Goal: Connect with others: Connect with others

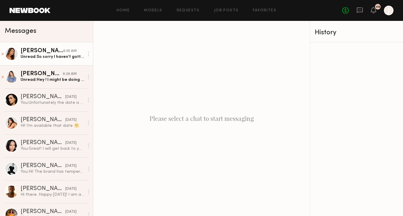
click at [60, 57] on div "Unread: So sorry I haven’t gotten back to you yet, I haven’t received an answer…" at bounding box center [52, 57] width 63 height 6
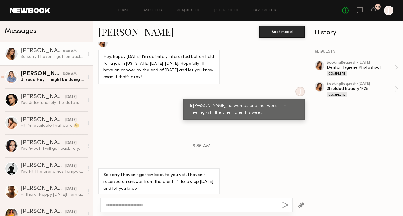
scroll to position [639, 0]
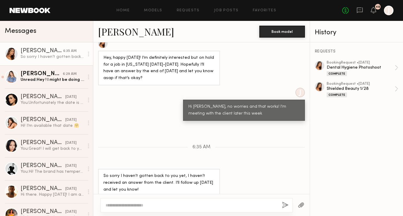
click at [176, 199] on div at bounding box center [196, 205] width 192 height 14
click at [164, 206] on textarea at bounding box center [191, 205] width 172 height 6
type textarea "**********"
click at [284, 203] on button "button" at bounding box center [285, 204] width 7 height 7
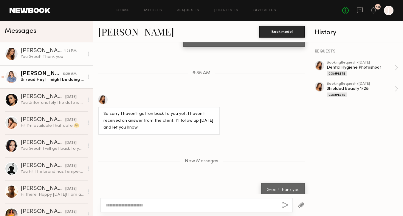
click at [54, 84] on link "Kyna L. 6:29 AM Unread: Hey ! I might be doing another job hat day but just inc…" at bounding box center [46, 76] width 93 height 23
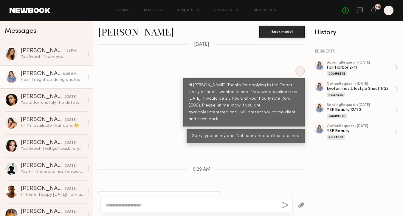
scroll to position [757, 0]
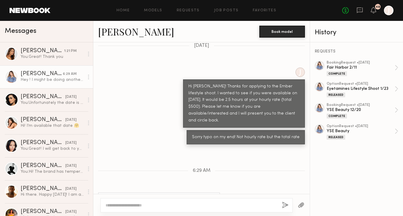
click at [107, 33] on link "Kyna L." at bounding box center [136, 31] width 76 height 13
click at [178, 206] on textarea at bounding box center [191, 205] width 172 height 6
type textarea "**********"
click at [284, 203] on button "button" at bounding box center [285, 204] width 7 height 7
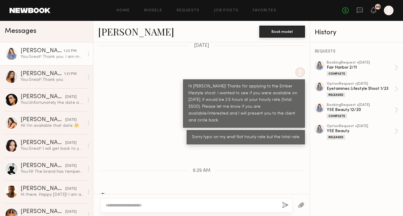
scroll to position [846, 0]
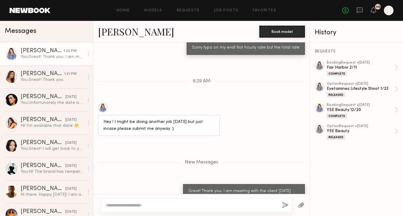
click at [108, 33] on link "Kyna L." at bounding box center [136, 31] width 76 height 13
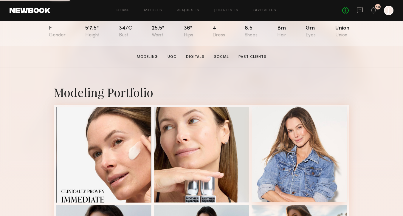
scroll to position [89, 0]
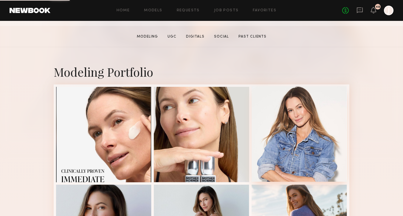
click at [281, 121] on div at bounding box center [298, 133] width 95 height 95
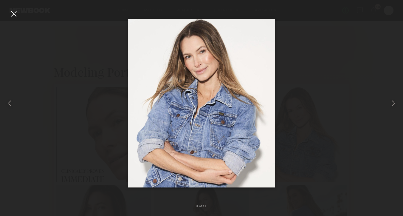
click at [17, 15] on div at bounding box center [14, 14] width 10 height 10
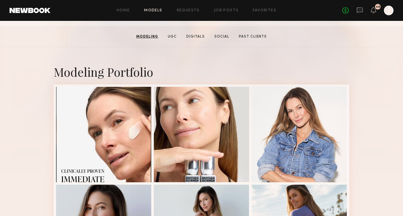
click at [159, 12] on link "Models" at bounding box center [153, 11] width 18 height 4
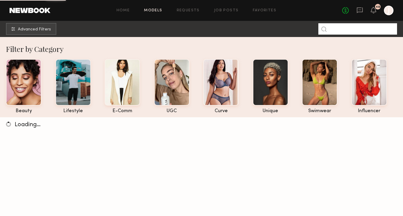
click at [342, 30] on input at bounding box center [357, 28] width 79 height 11
type input "*****"
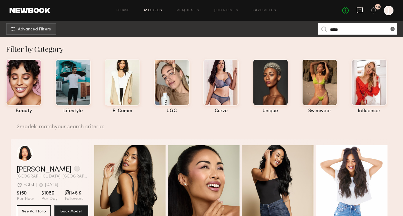
click at [360, 10] on icon at bounding box center [359, 10] width 7 height 7
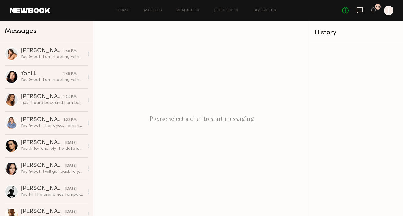
click at [357, 11] on icon at bounding box center [360, 10] width 6 height 6
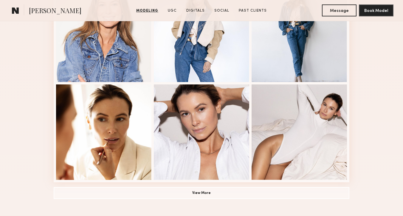
scroll to position [385, 0]
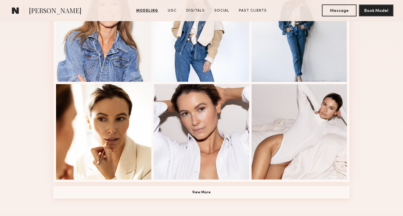
click at [213, 191] on button "View More" at bounding box center [202, 192] width 296 height 12
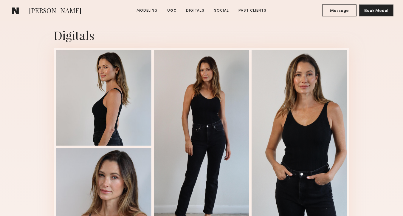
scroll to position [1429, 0]
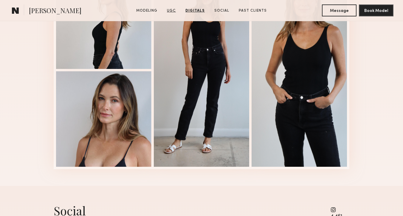
click at [170, 12] on link "UGC" at bounding box center [171, 10] width 14 height 5
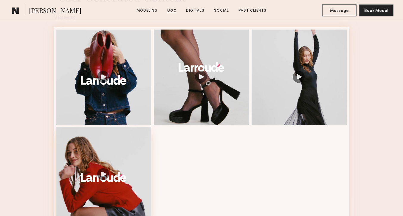
scroll to position [991, 0]
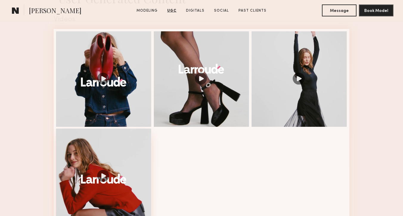
click at [104, 152] on div at bounding box center [103, 175] width 95 height 95
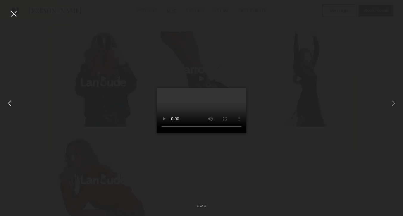
click at [7, 105] on common-icon at bounding box center [10, 103] width 10 height 10
click at [13, 13] on div at bounding box center [14, 14] width 10 height 10
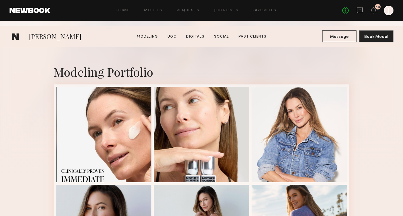
scroll to position [203, 0]
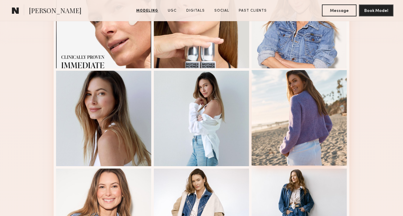
click at [281, 112] on div at bounding box center [298, 117] width 95 height 95
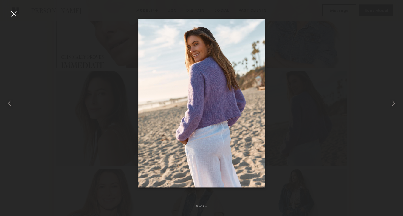
click at [13, 15] on div at bounding box center [14, 14] width 10 height 10
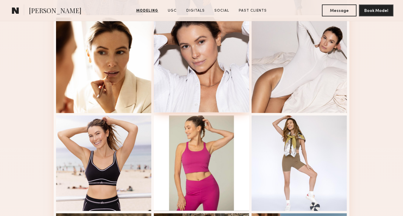
scroll to position [452, 0]
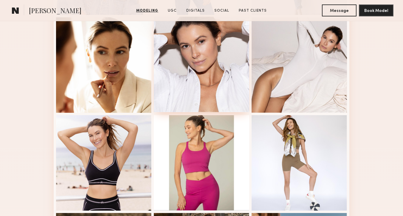
click at [191, 77] on div at bounding box center [201, 64] width 95 height 95
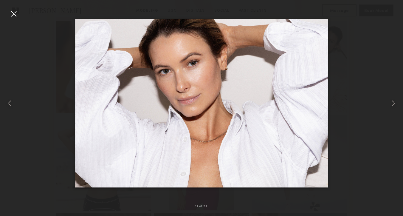
click at [11, 14] on div at bounding box center [14, 14] width 10 height 10
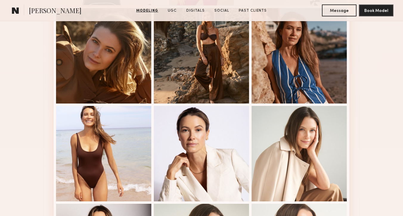
scroll to position [623, 0]
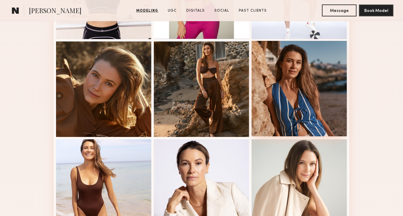
click at [280, 99] on div at bounding box center [298, 88] width 95 height 95
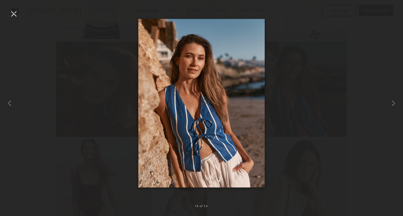
click at [13, 13] on div at bounding box center [14, 14] width 10 height 10
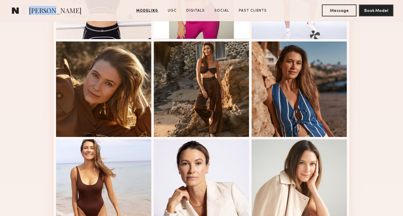
copy span "Kyna L."
drag, startPoint x: 29, startPoint y: 10, endPoint x: 53, endPoint y: 10, distance: 24.1
click at [53, 10] on section "Kyna L." at bounding box center [60, 10] width 100 height 12
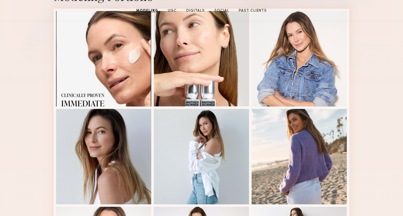
scroll to position [0, 0]
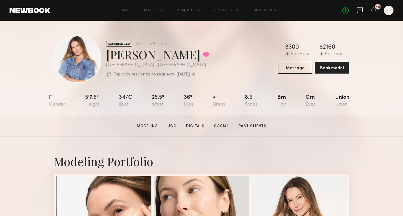
click at [358, 9] on icon at bounding box center [359, 10] width 7 height 7
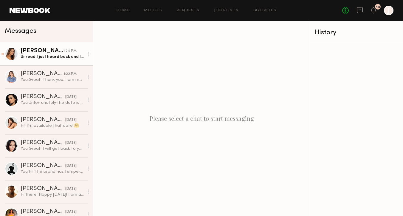
click at [49, 52] on div "Carly S." at bounding box center [42, 51] width 43 height 6
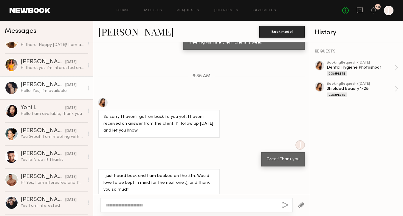
scroll to position [150, 0]
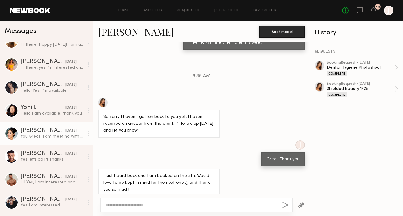
click at [53, 137] on div "You: Great! I am meeting with the client on Thursday and can circle back then :…" at bounding box center [52, 136] width 63 height 6
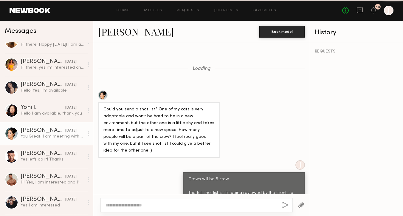
scroll to position [449, 0]
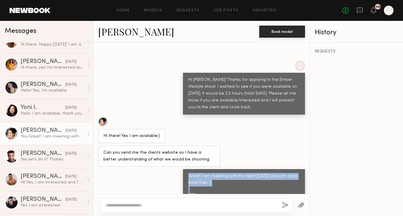
drag, startPoint x: 223, startPoint y: 167, endPoint x: 169, endPoint y: 156, distance: 55.3
click at [169, 169] on div "Great! I am meeting with the client on Thursday and can circle back then :) Her…" at bounding box center [201, 186] width 216 height 35
copy div "Great! I am meeting with the client on Thursday and can circle back then :)"
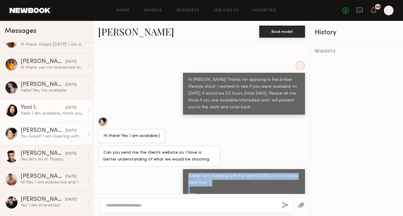
click at [41, 106] on div "Yoni I." at bounding box center [43, 108] width 45 height 6
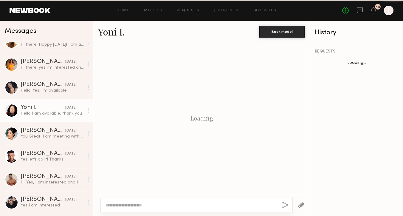
scroll to position [768, 0]
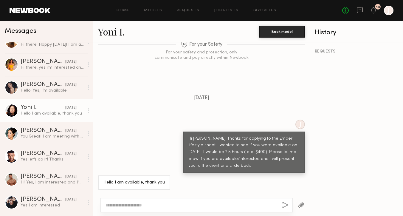
click at [139, 202] on textarea at bounding box center [191, 205] width 172 height 6
drag, startPoint x: 195, startPoint y: 205, endPoint x: 178, endPoint y: 205, distance: 17.3
click at [178, 205] on textarea "**********" at bounding box center [191, 205] width 172 height 6
drag, startPoint x: 265, startPoint y: 202, endPoint x: 103, endPoint y: 205, distance: 162.1
click at [103, 205] on div "**********" at bounding box center [196, 205] width 192 height 14
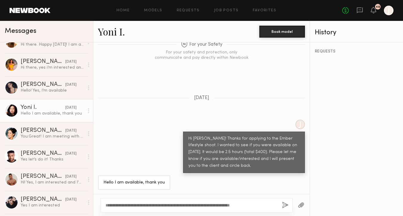
click at [176, 207] on textarea "**********" at bounding box center [191, 205] width 172 height 6
drag, startPoint x: 265, startPoint y: 206, endPoint x: 104, endPoint y: 203, distance: 161.8
click at [105, 203] on div "**********" at bounding box center [196, 205] width 192 height 14
type textarea "**********"
click at [285, 205] on button "button" at bounding box center [285, 204] width 7 height 7
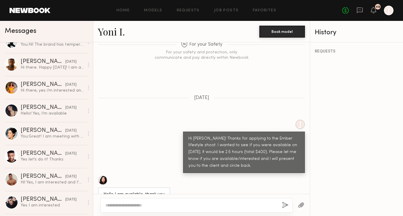
scroll to position [0, 0]
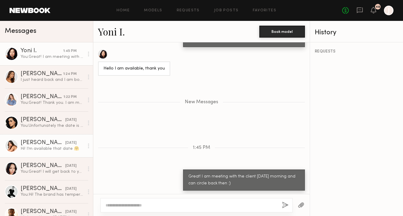
click at [52, 152] on link "Caina F. yesterday Hi! I’m available that date 🤗" at bounding box center [46, 145] width 93 height 23
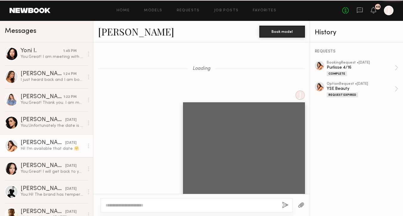
scroll to position [663, 0]
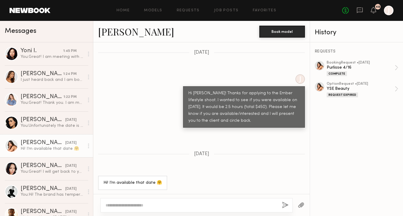
click at [119, 206] on textarea at bounding box center [191, 205] width 172 height 6
type textarea "**********"
click at [284, 204] on button "button" at bounding box center [285, 204] width 7 height 7
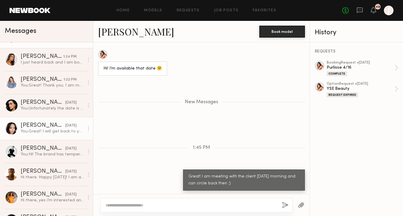
scroll to position [41, 0]
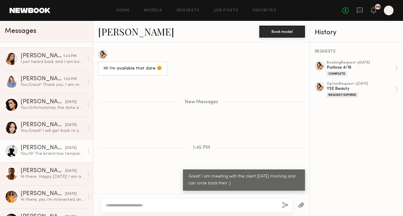
click at [59, 156] on div "You: Hi! The brand has temperature controlled mugs so will be lifestyle images …" at bounding box center [52, 154] width 63 height 6
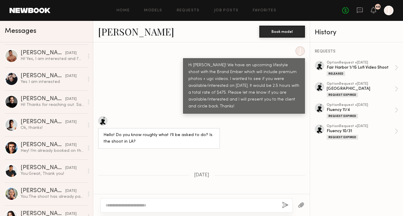
scroll to position [273, 0]
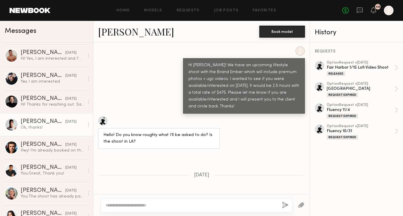
click at [50, 128] on div "Ok, thanks!" at bounding box center [52, 128] width 63 height 6
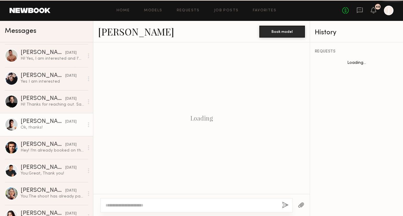
scroll to position [646, 0]
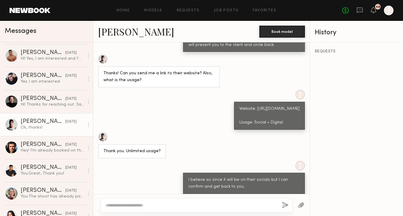
click at [164, 206] on textarea at bounding box center [191, 205] width 172 height 6
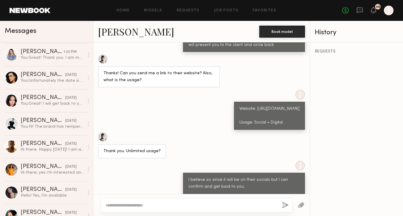
scroll to position [0, 0]
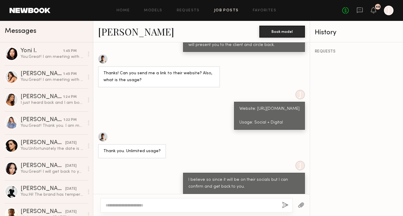
click at [230, 9] on link "Job Posts" at bounding box center [226, 11] width 25 height 4
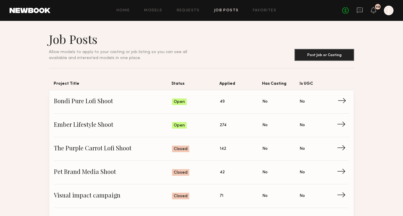
click at [345, 101] on span "→" at bounding box center [343, 101] width 12 height 9
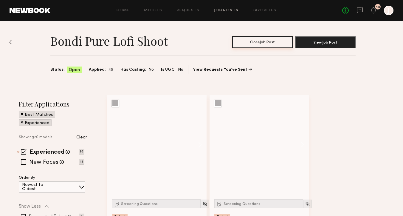
click at [258, 45] on button "Close Job Post" at bounding box center [262, 42] width 60 height 12
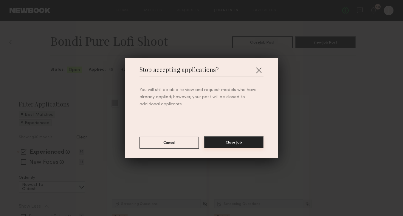
click at [231, 143] on button "Close Job" at bounding box center [234, 142] width 60 height 12
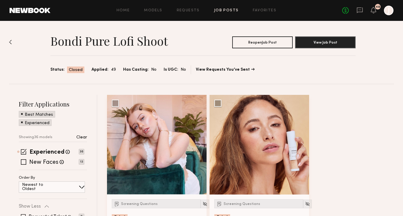
click at [226, 9] on link "Job Posts" at bounding box center [226, 11] width 25 height 4
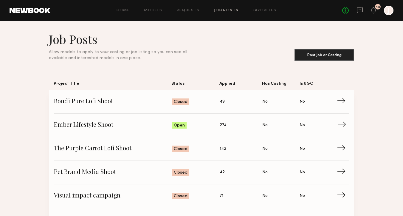
click at [345, 122] on span "→" at bounding box center [343, 125] width 12 height 9
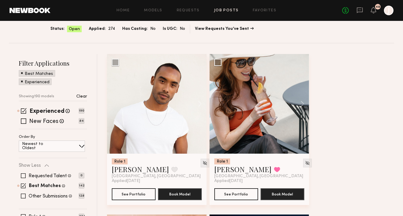
scroll to position [42, 0]
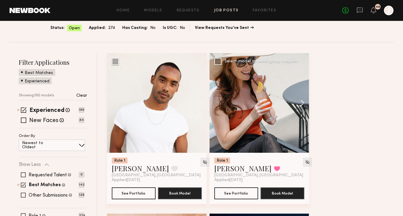
click at [303, 103] on button at bounding box center [299, 102] width 19 height 99
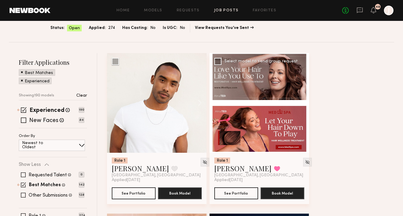
click at [303, 103] on button at bounding box center [299, 102] width 19 height 99
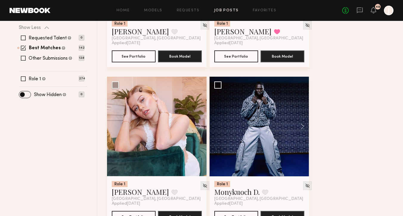
scroll to position [208, 0]
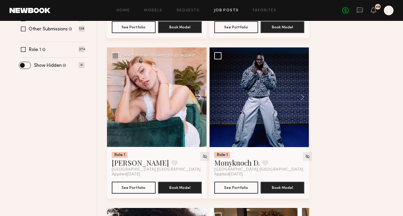
click at [201, 100] on button at bounding box center [196, 96] width 19 height 99
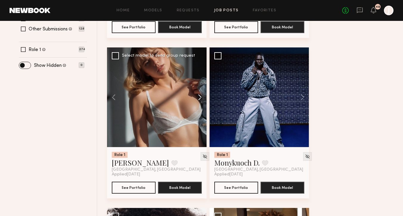
click at [201, 100] on button at bounding box center [196, 96] width 19 height 99
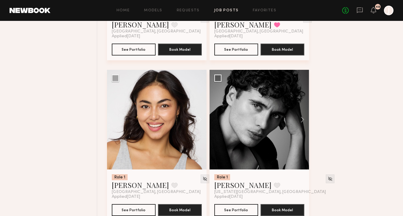
scroll to position [677, 0]
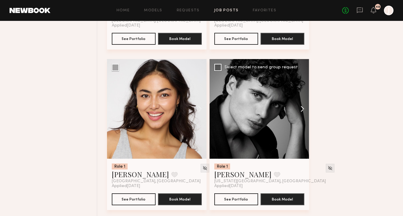
click at [301, 109] on button at bounding box center [299, 108] width 19 height 99
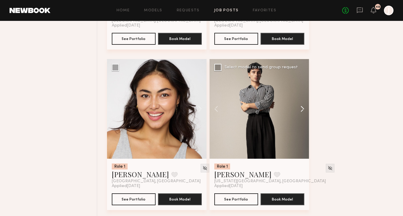
click at [301, 109] on button at bounding box center [299, 108] width 19 height 99
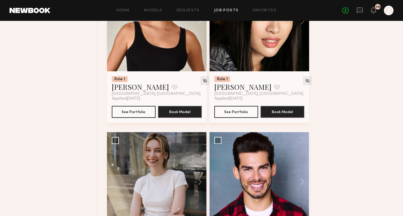
scroll to position [2450, 0]
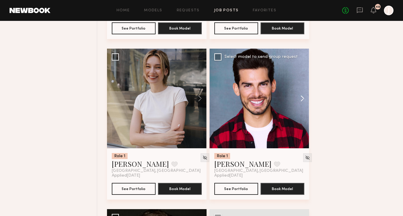
click at [303, 99] on button at bounding box center [299, 98] width 19 height 99
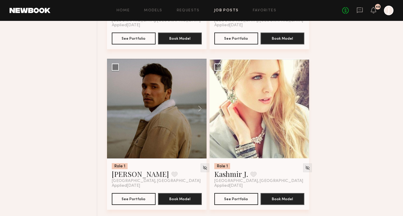
scroll to position [3086, 0]
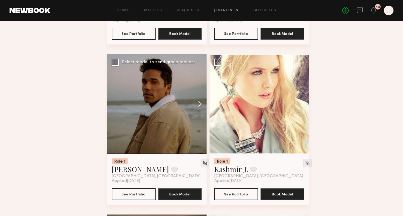
click at [199, 103] on button at bounding box center [196, 103] width 19 height 99
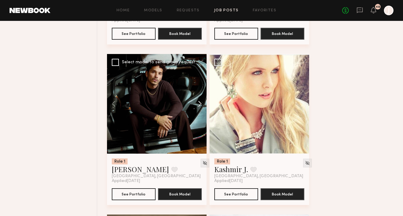
click at [200, 105] on button at bounding box center [196, 103] width 19 height 99
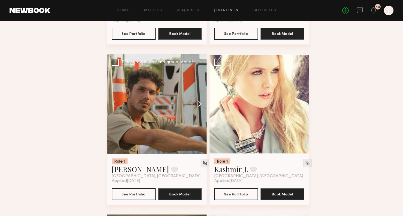
click at [200, 105] on button at bounding box center [196, 103] width 19 height 99
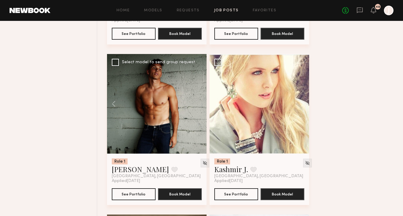
click at [200, 105] on div at bounding box center [156, 103] width 99 height 99
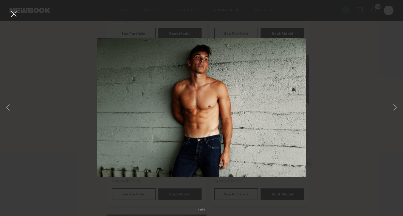
click at [11, 18] on button at bounding box center [14, 14] width 10 height 11
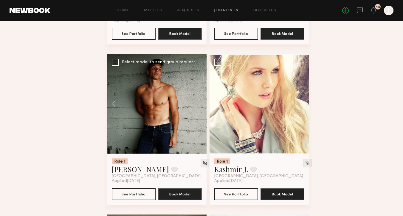
click at [122, 174] on link "Ryan D." at bounding box center [140, 169] width 57 height 10
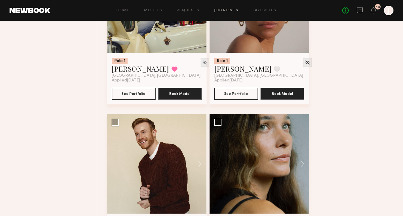
scroll to position [3910, 0]
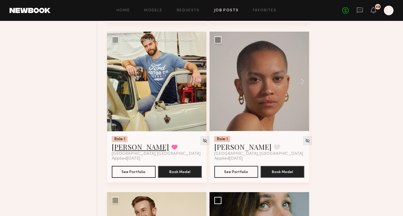
click at [127, 151] on link "Bradley M." at bounding box center [140, 147] width 57 height 10
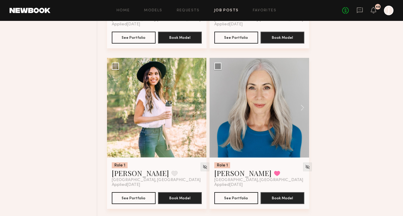
scroll to position [3708, 0]
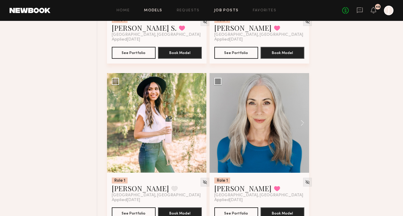
click at [155, 9] on link "Models" at bounding box center [153, 11] width 18 height 4
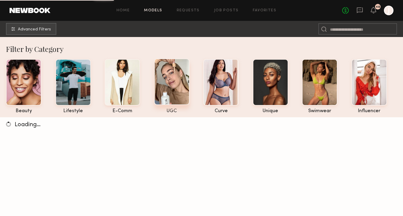
click at [172, 98] on div at bounding box center [171, 81] width 35 height 46
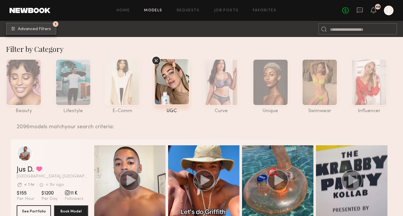
click at [40, 29] on span "Advanced Filters" at bounding box center [34, 29] width 33 height 4
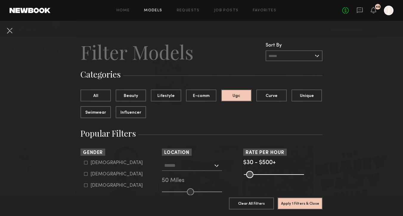
click at [183, 166] on input "text" at bounding box center [188, 165] width 49 height 10
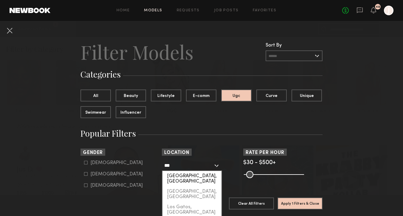
click at [197, 176] on div "Los Angeles, CA" at bounding box center [191, 178] width 59 height 15
type input "**********"
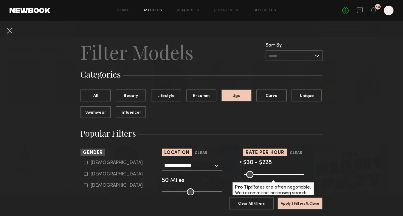
drag, startPoint x: 303, startPoint y: 175, endPoint x: 270, endPoint y: 175, distance: 33.1
click at [270, 175] on input "range" at bounding box center [274, 174] width 60 height 7
type input "***"
click at [270, 175] on input "range" at bounding box center [274, 174] width 60 height 7
drag, startPoint x: 190, startPoint y: 191, endPoint x: 169, endPoint y: 191, distance: 21.4
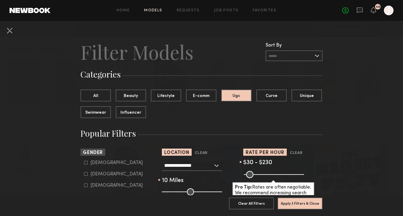
type input "**"
click at [169, 191] on input "range" at bounding box center [192, 191] width 60 height 7
click at [87, 162] on icon at bounding box center [86, 163] width 4 height 4
type input "*"
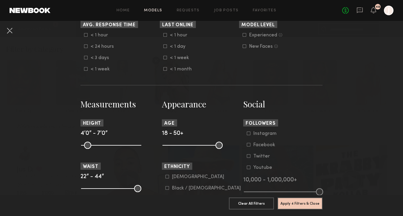
scroll to position [203, 0]
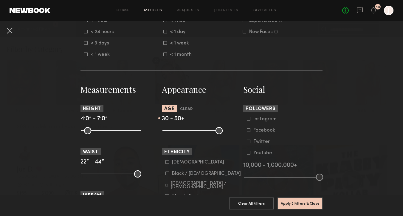
drag, startPoint x: 165, startPoint y: 130, endPoint x: 185, endPoint y: 133, distance: 20.4
type input "**"
click at [185, 133] on input "range" at bounding box center [192, 130] width 60 height 7
type input "**"
drag, startPoint x: 220, startPoint y: 128, endPoint x: 203, endPoint y: 127, distance: 17.0
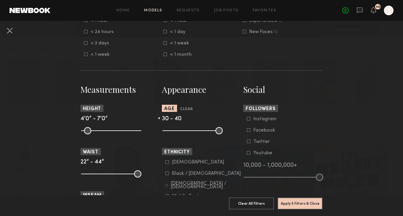
click at [203, 127] on input "range" at bounding box center [192, 130] width 60 height 7
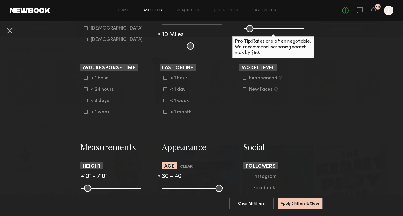
scroll to position [94, 0]
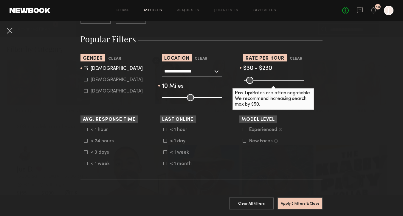
click at [245, 129] on icon at bounding box center [244, 129] width 4 height 4
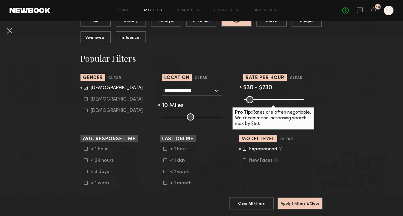
scroll to position [74, 0]
click at [86, 98] on icon at bounding box center [86, 99] width 4 height 4
type input "*"
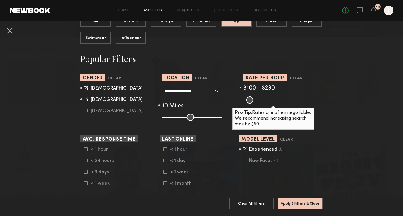
drag, startPoint x: 248, startPoint y: 99, endPoint x: 255, endPoint y: 99, distance: 7.2
click at [255, 99] on input "range" at bounding box center [274, 99] width 60 height 7
type input "***"
click at [258, 102] on input "range" at bounding box center [274, 99] width 60 height 7
click at [296, 203] on button "Apply 6 Filters & Close" at bounding box center [299, 203] width 45 height 12
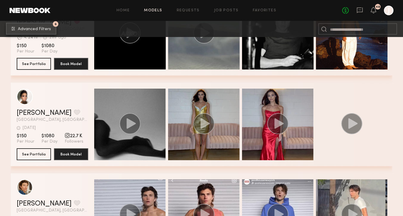
scroll to position [3873, 0]
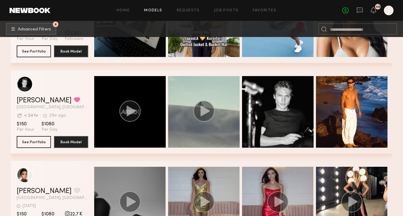
click at [142, 126] on div "grid" at bounding box center [129, 111] width 71 height 71
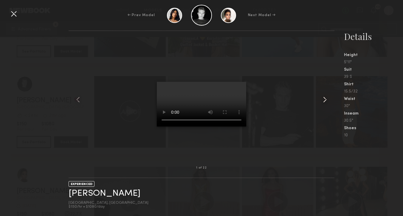
click at [326, 100] on common-icon at bounding box center [325, 100] width 10 height 10
click at [324, 99] on common-icon at bounding box center [325, 100] width 10 height 10
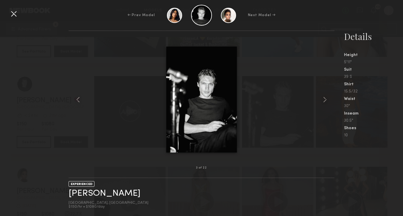
click at [17, 18] on div at bounding box center [14, 14] width 10 height 10
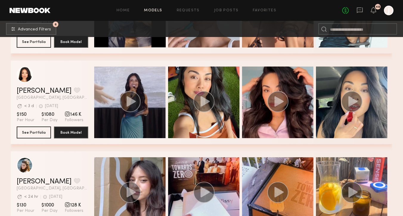
scroll to position [6177, 0]
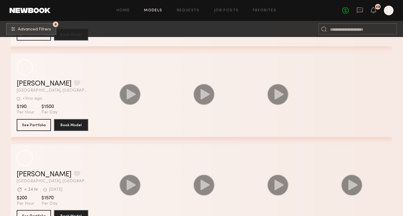
scroll to position [8691, 0]
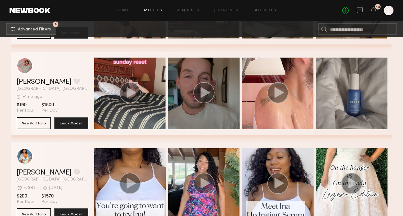
click at [184, 105] on div "grid" at bounding box center [203, 92] width 71 height 71
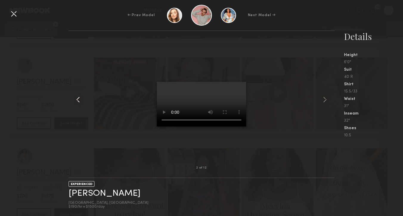
click at [80, 96] on common-icon at bounding box center [78, 100] width 10 height 10
click at [324, 99] on common-icon at bounding box center [325, 100] width 10 height 10
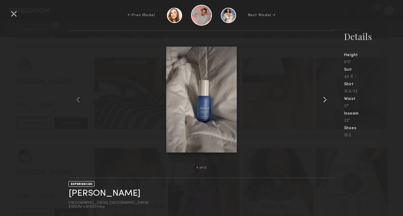
click at [324, 102] on common-icon at bounding box center [325, 100] width 10 height 10
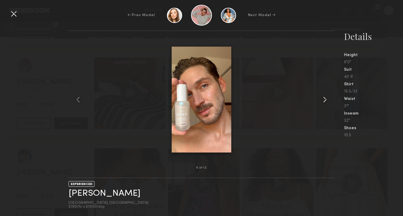
click at [324, 100] on common-icon at bounding box center [325, 100] width 10 height 10
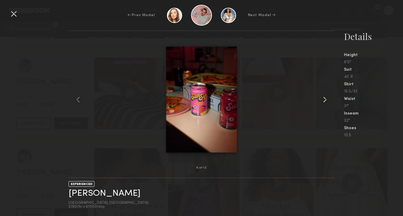
click at [324, 100] on common-icon at bounding box center [325, 100] width 10 height 10
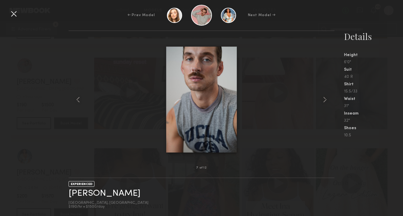
click at [13, 15] on div at bounding box center [14, 14] width 10 height 10
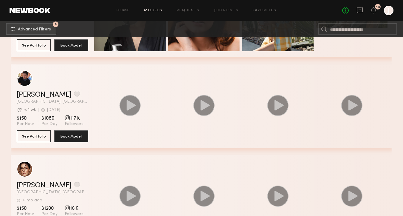
scroll to position [10309, 0]
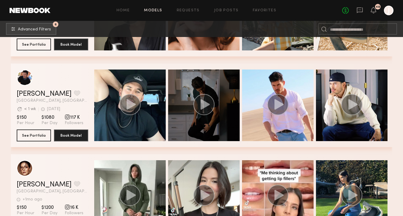
click at [200, 125] on div "grid" at bounding box center [203, 104] width 71 height 71
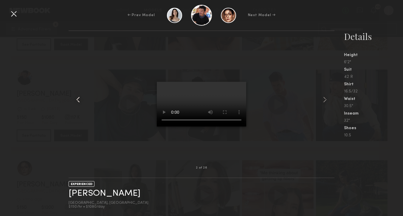
click at [77, 100] on common-icon at bounding box center [78, 100] width 10 height 10
click at [325, 100] on common-icon at bounding box center [325, 100] width 10 height 10
click at [324, 101] on common-icon at bounding box center [325, 100] width 10 height 10
click at [325, 99] on common-icon at bounding box center [325, 100] width 10 height 10
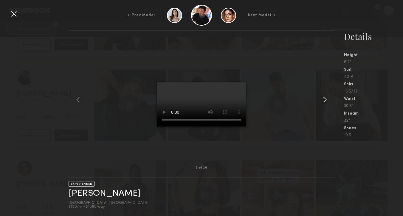
click at [325, 99] on common-icon at bounding box center [325, 100] width 10 height 10
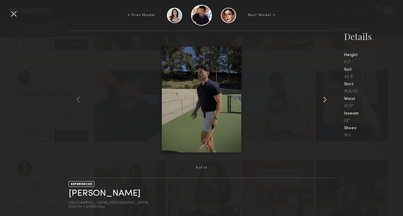
click at [325, 100] on common-icon at bounding box center [325, 100] width 10 height 10
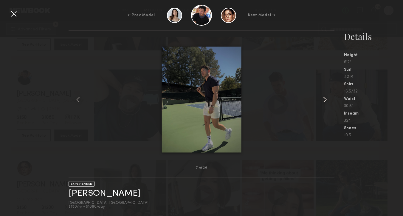
click at [325, 100] on common-icon at bounding box center [325, 100] width 10 height 10
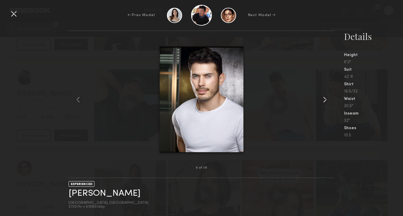
click at [325, 100] on common-icon at bounding box center [325, 100] width 10 height 10
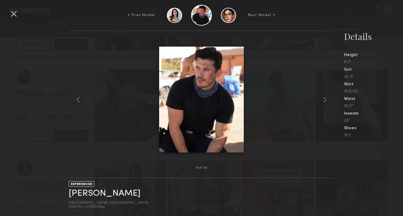
click at [14, 17] on div at bounding box center [14, 14] width 10 height 10
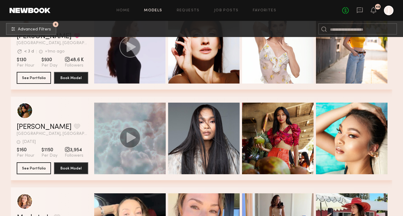
scroll to position [12189, 0]
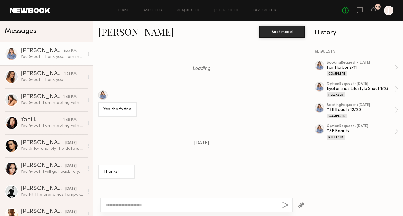
scroll to position [846, 0]
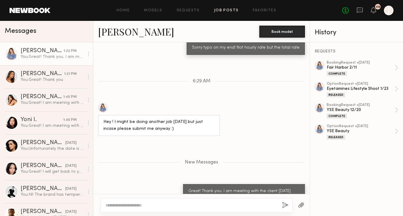
click at [231, 11] on link "Job Posts" at bounding box center [226, 11] width 25 height 4
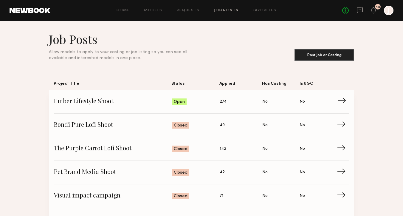
click at [338, 101] on span "→" at bounding box center [343, 101] width 12 height 9
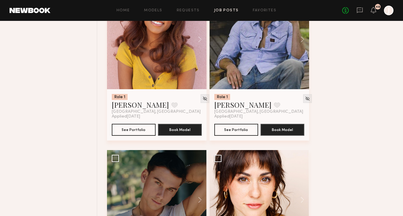
scroll to position [1339, 0]
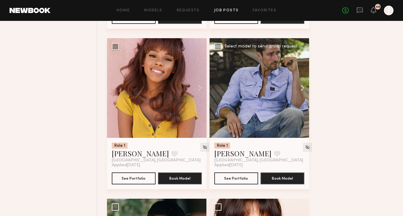
click at [303, 90] on button at bounding box center [299, 87] width 19 height 99
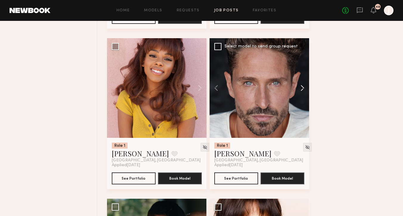
click at [303, 90] on button at bounding box center [299, 87] width 19 height 99
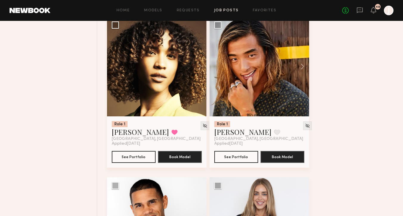
scroll to position [1654, 0]
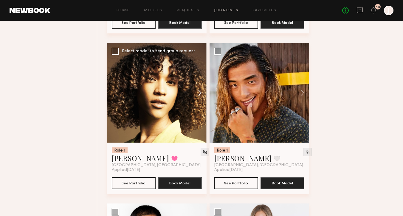
click at [196, 95] on button at bounding box center [196, 92] width 19 height 99
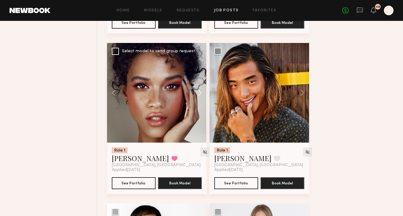
click at [198, 95] on button at bounding box center [196, 92] width 19 height 99
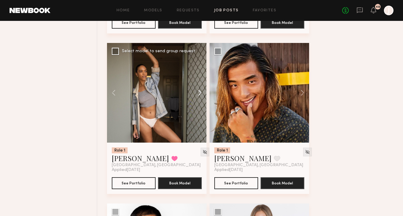
click at [198, 96] on button at bounding box center [196, 92] width 19 height 99
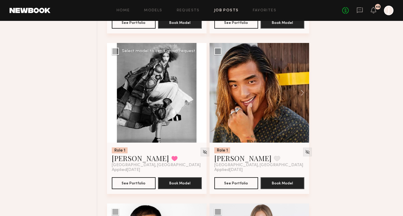
click at [199, 96] on button at bounding box center [196, 92] width 19 height 99
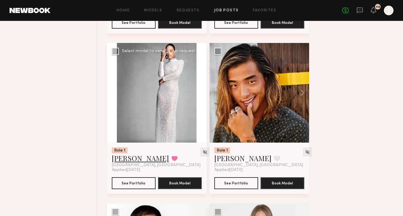
click at [140, 160] on link "[PERSON_NAME]" at bounding box center [140, 158] width 57 height 10
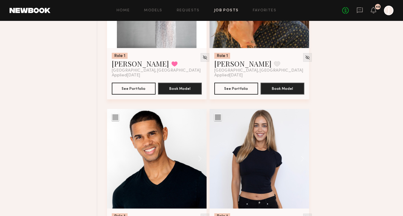
scroll to position [1809, 0]
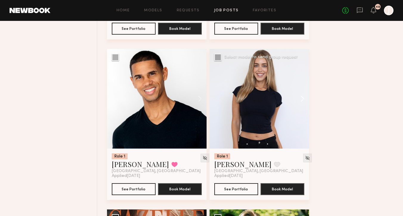
click at [302, 99] on button at bounding box center [299, 98] width 19 height 99
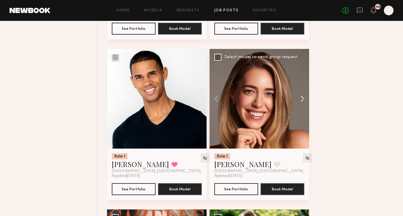
click at [302, 99] on button at bounding box center [299, 98] width 19 height 99
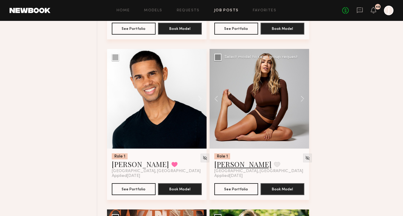
click at [228, 167] on link "[PERSON_NAME]" at bounding box center [242, 164] width 57 height 10
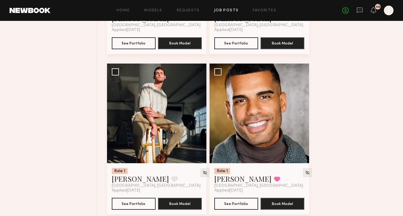
scroll to position [2282, 0]
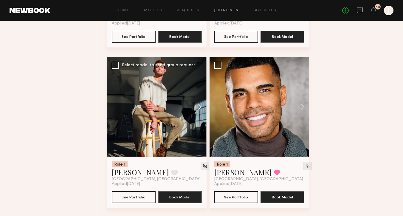
click at [200, 106] on button at bounding box center [196, 106] width 19 height 99
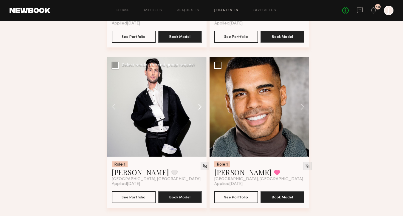
click at [200, 106] on button at bounding box center [196, 106] width 19 height 99
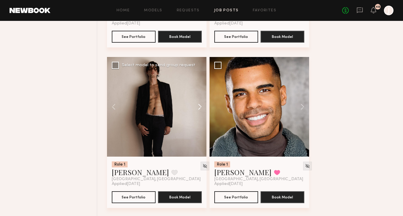
click at [200, 106] on button at bounding box center [196, 106] width 19 height 99
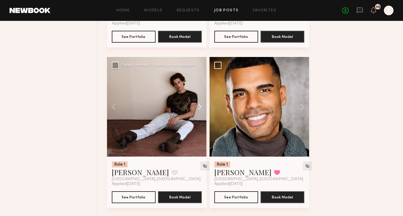
click at [200, 106] on button at bounding box center [196, 106] width 19 height 99
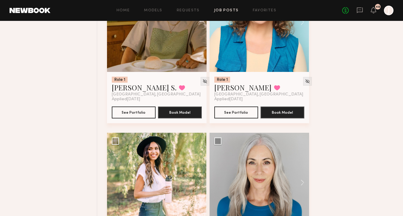
scroll to position [3715, 0]
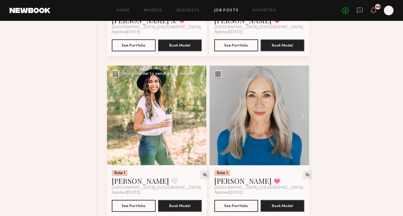
click at [200, 117] on button at bounding box center [196, 115] width 19 height 99
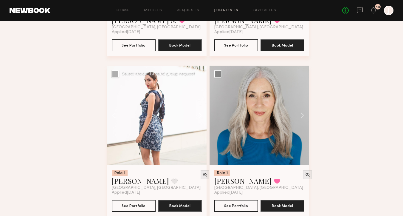
click at [201, 117] on button at bounding box center [196, 115] width 19 height 99
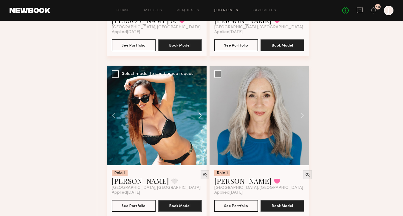
click at [201, 117] on button at bounding box center [196, 115] width 19 height 99
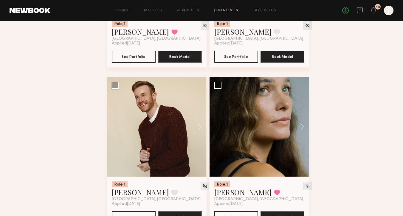
scroll to position [4028, 0]
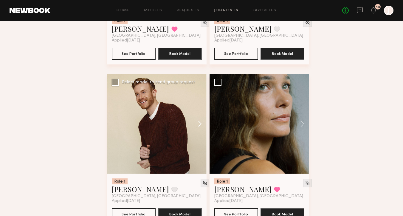
click at [200, 125] on button at bounding box center [196, 123] width 19 height 99
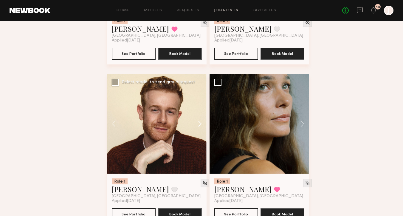
click at [200, 125] on button at bounding box center [196, 123] width 19 height 99
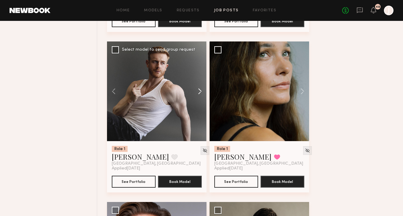
scroll to position [4072, 0]
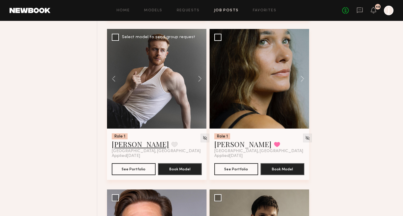
click at [135, 149] on link "[PERSON_NAME]" at bounding box center [140, 144] width 57 height 10
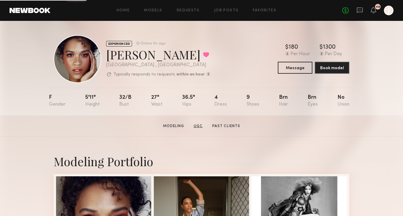
click at [201, 127] on link "UGC" at bounding box center [198, 125] width 14 height 5
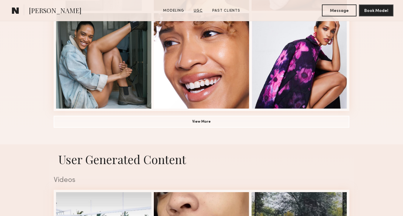
scroll to position [466, 0]
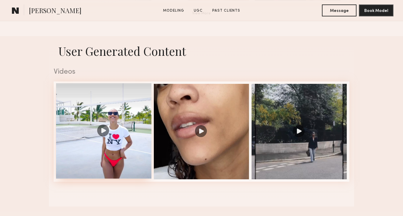
click at [121, 140] on div at bounding box center [103, 130] width 95 height 95
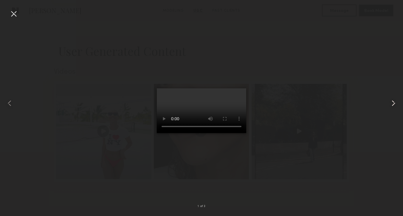
click at [392, 104] on common-icon at bounding box center [393, 103] width 10 height 10
click at [393, 103] on common-icon at bounding box center [393, 103] width 10 height 10
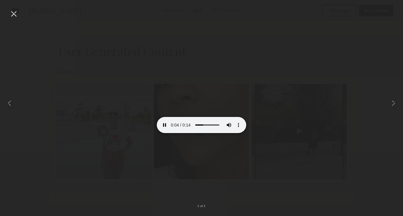
click at [13, 13] on div at bounding box center [14, 14] width 10 height 10
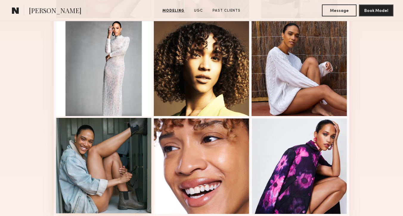
scroll to position [364, 0]
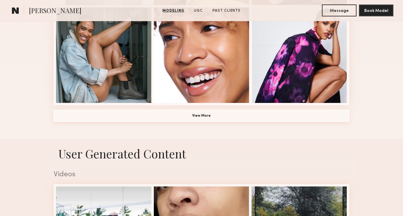
click at [149, 121] on button "View More" at bounding box center [202, 116] width 296 height 12
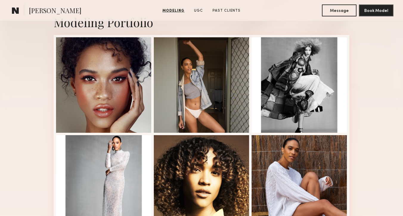
scroll to position [90, 0]
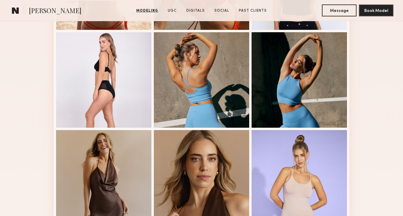
scroll to position [447, 0]
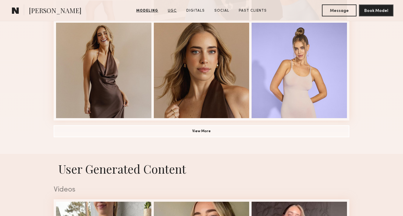
click at [175, 11] on link "UGC" at bounding box center [172, 10] width 14 height 5
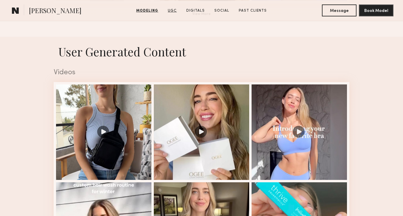
scroll to position [564, 0]
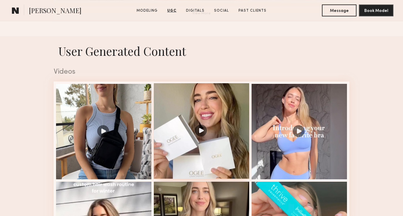
click at [169, 117] on div at bounding box center [201, 130] width 95 height 95
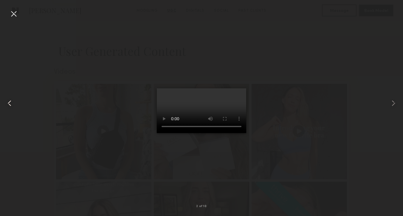
click at [8, 107] on common-icon at bounding box center [10, 103] width 10 height 10
click at [394, 103] on common-icon at bounding box center [393, 103] width 10 height 10
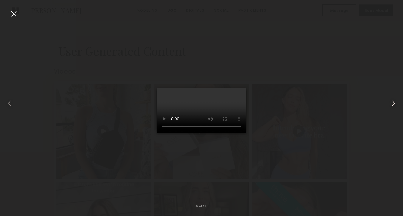
click at [394, 103] on common-icon at bounding box center [393, 103] width 10 height 10
click at [393, 105] on common-icon at bounding box center [393, 103] width 10 height 10
click at [392, 104] on common-icon at bounding box center [393, 103] width 10 height 10
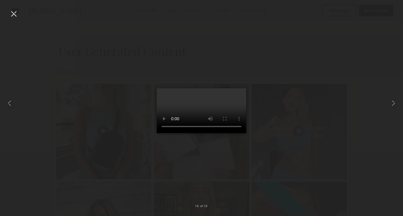
click at [13, 15] on div at bounding box center [14, 14] width 10 height 10
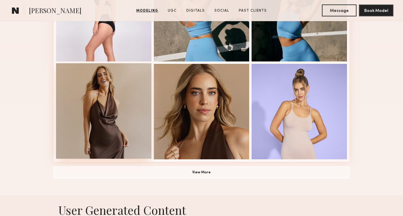
scroll to position [408, 0]
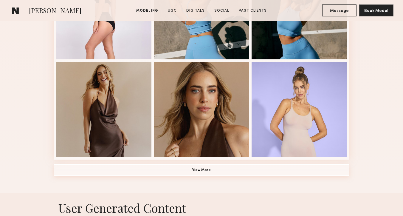
click at [106, 175] on button "View More" at bounding box center [202, 170] width 296 height 12
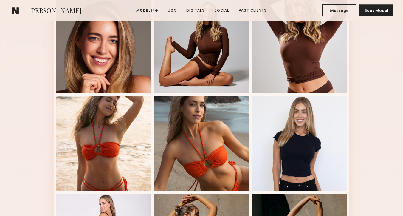
scroll to position [0, 0]
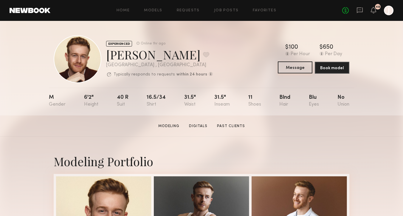
click at [288, 66] on button "Message" at bounding box center [295, 67] width 35 height 12
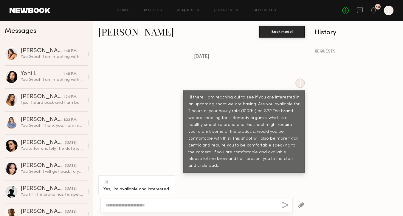
scroll to position [396, 0]
